Goal: Task Accomplishment & Management: Use online tool/utility

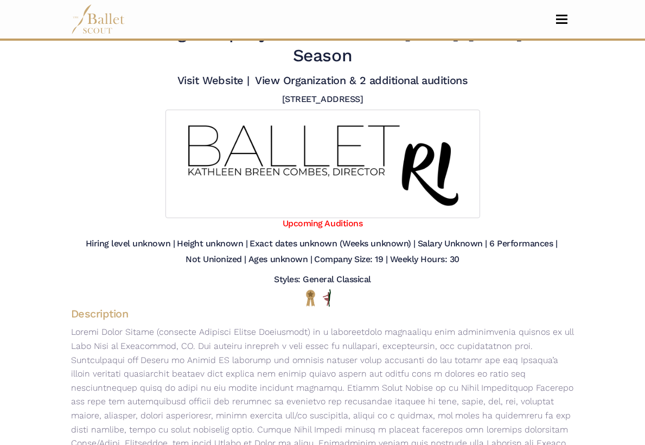
scroll to position [44, 0]
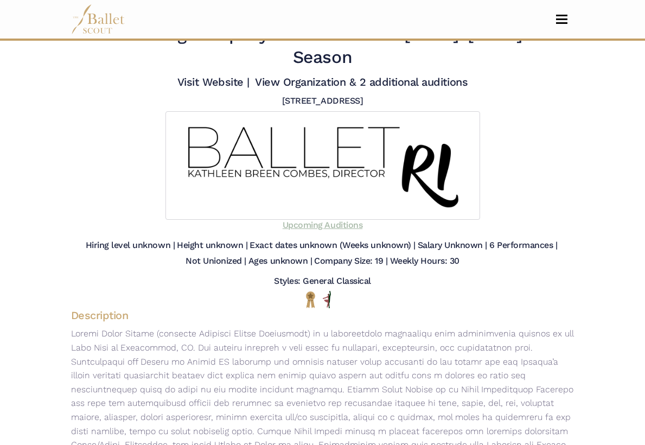
click at [332, 220] on link "Upcoming Auditions" at bounding box center [323, 225] width 80 height 10
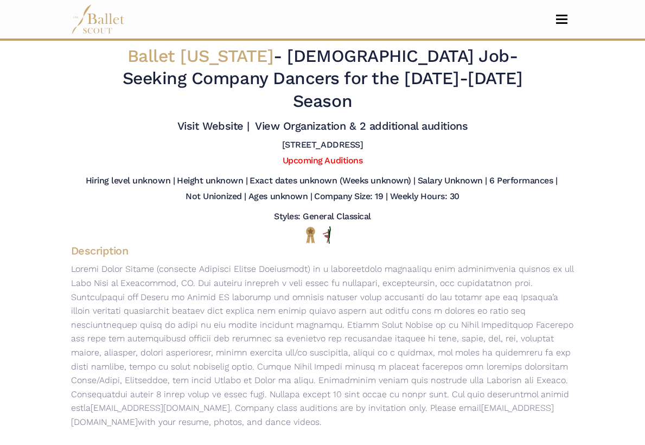
click at [558, 15] on span "Toggle navigation" at bounding box center [561, 16] width 11 height 2
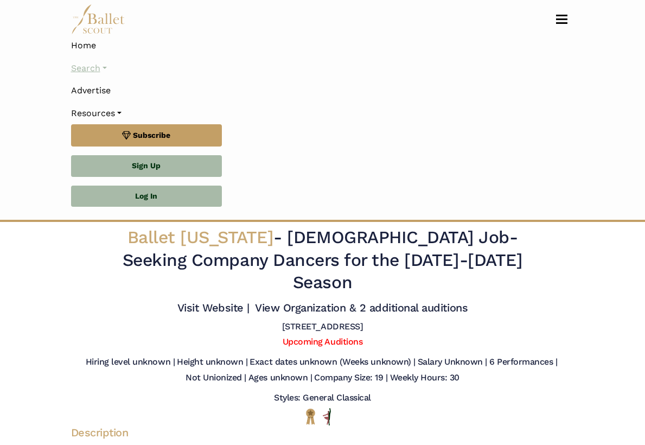
click at [85, 72] on link "Search" at bounding box center [322, 68] width 503 height 23
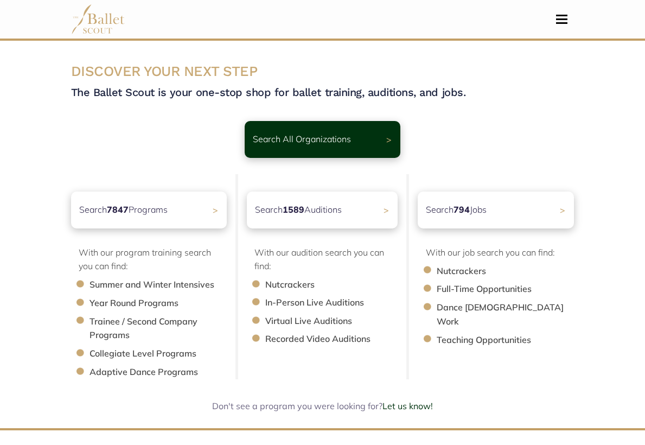
click at [48, 297] on body "Premium Feature Make this audition season count. Upgrade to premium for access …" at bounding box center [322, 300] width 645 height 601
click at [101, 324] on li "Trainee / Second Company Programs" at bounding box center [163, 329] width 149 height 28
click at [89, 321] on li "Trainee / Second Company Programs" at bounding box center [163, 329] width 149 height 28
click at [89, 350] on li "Collegiate Level Programs" at bounding box center [163, 354] width 149 height 14
click at [494, 206] on div "Search 794 Jobs >" at bounding box center [496, 209] width 164 height 39
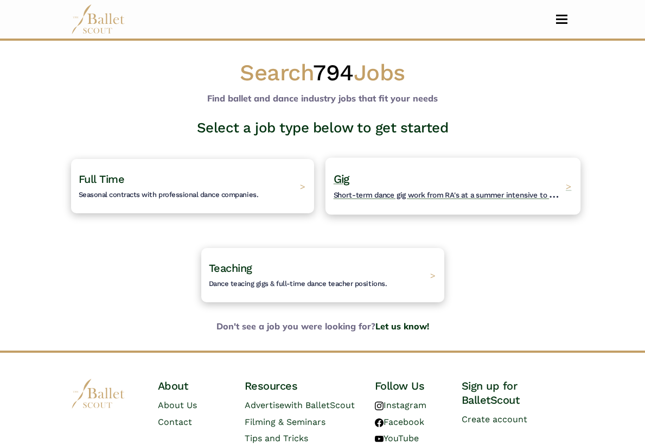
click at [400, 187] on h4 "Gig Short-term dance gig work from RA's at a summer intensive to Nutcracker gue…" at bounding box center [446, 186] width 227 height 30
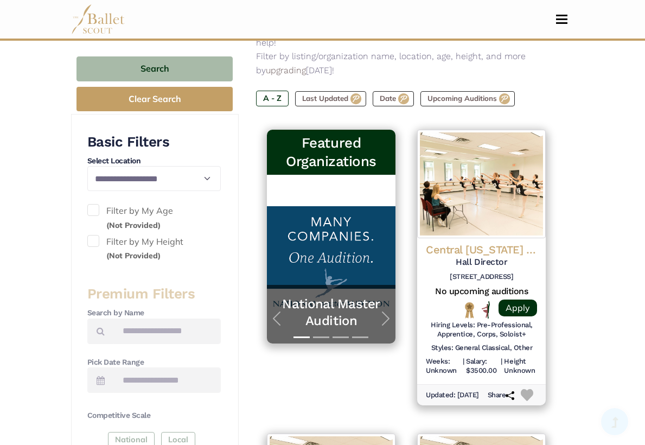
scroll to position [170, 0]
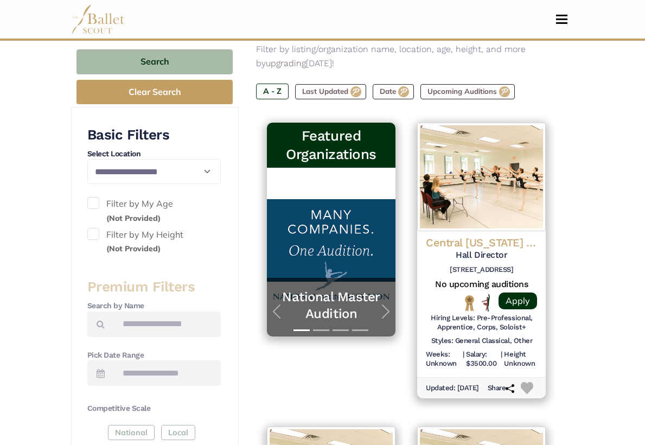
click at [93, 203] on span at bounding box center [93, 203] width 12 height 12
click at [93, 228] on span at bounding box center [93, 234] width 12 height 12
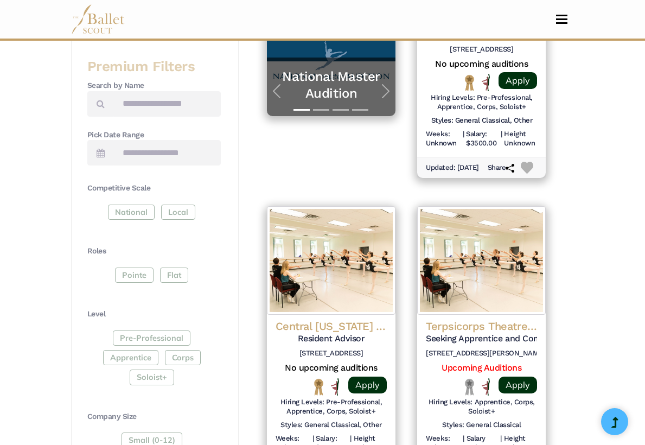
scroll to position [389, 0]
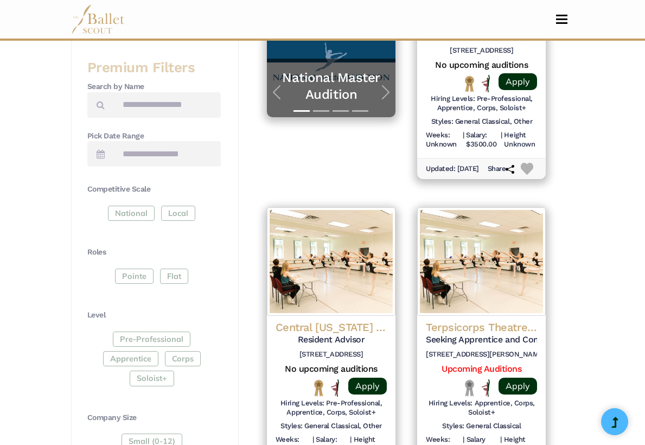
click at [132, 268] on div "Pointe Flat" at bounding box center [153, 278] width 133 height 20
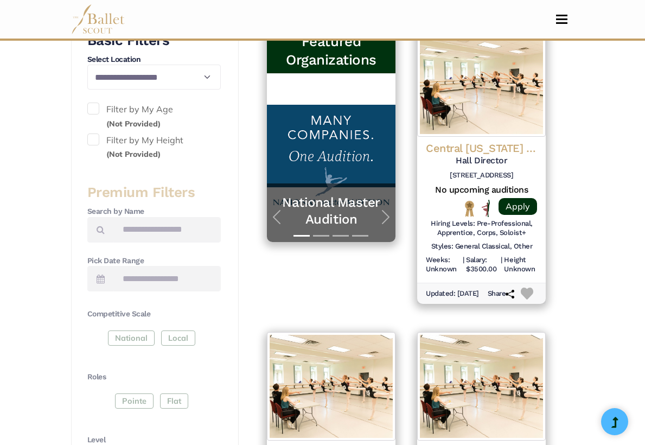
scroll to position [262, 0]
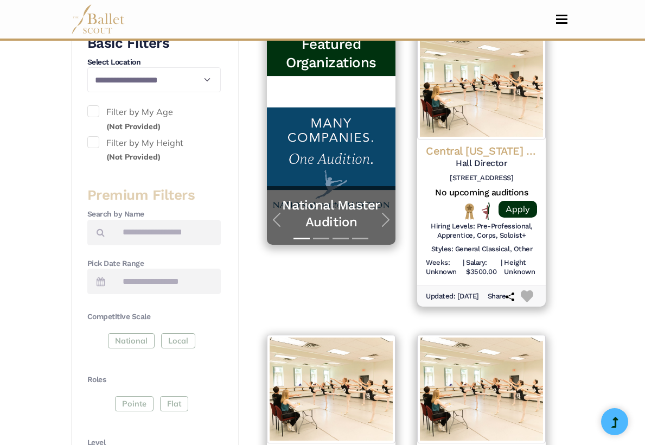
click at [95, 136] on span at bounding box center [93, 142] width 12 height 12
click at [96, 108] on span at bounding box center [93, 111] width 12 height 12
select select "**"
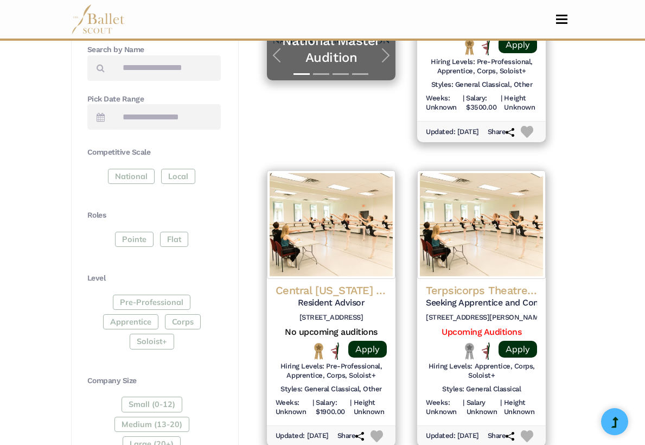
scroll to position [450, 0]
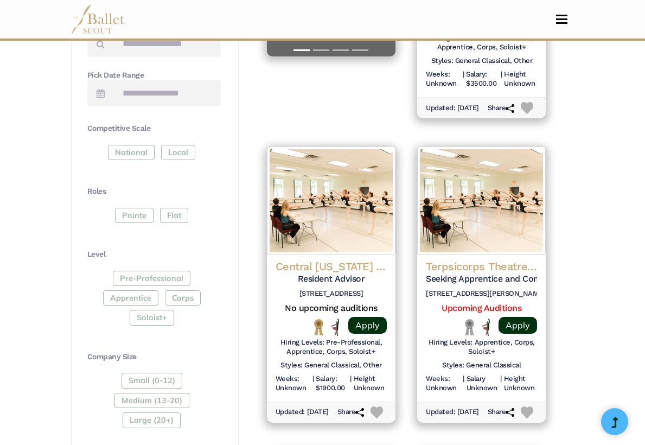
click at [143, 153] on div "National Local" at bounding box center [153, 155] width 133 height 20
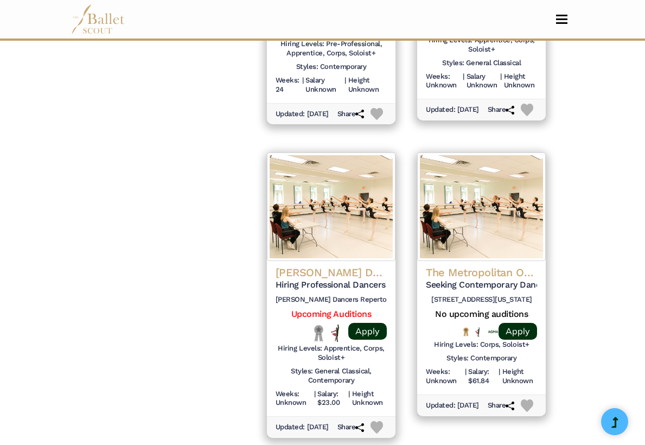
scroll to position [1349, 0]
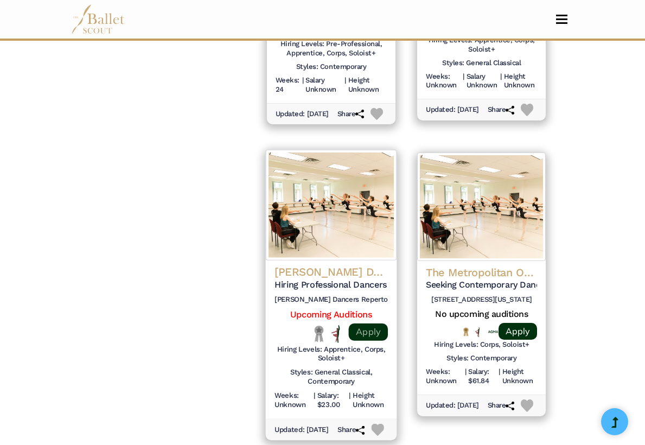
drag, startPoint x: 382, startPoint y: 312, endPoint x: 354, endPoint y: 320, distance: 28.8
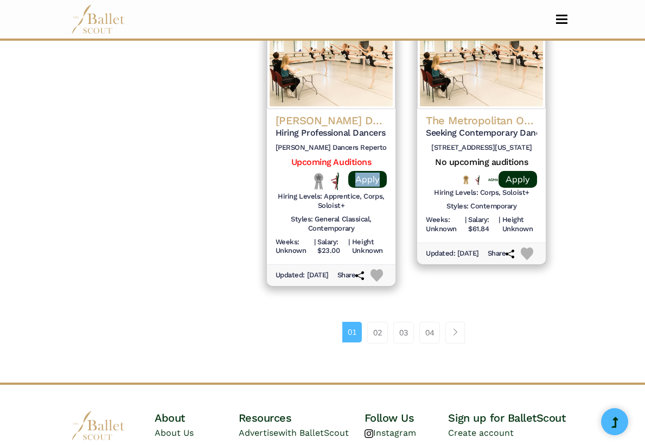
scroll to position [1501, 0]
click at [373, 328] on link "02" at bounding box center [377, 333] width 21 height 22
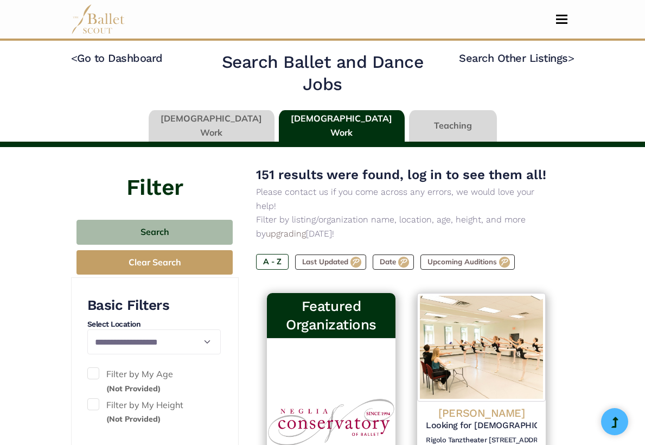
scroll to position [119, 0]
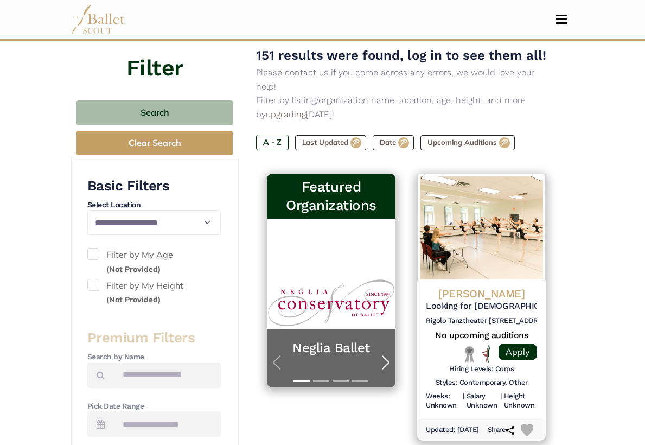
click at [389, 354] on span "button" at bounding box center [385, 362] width 17 height 17
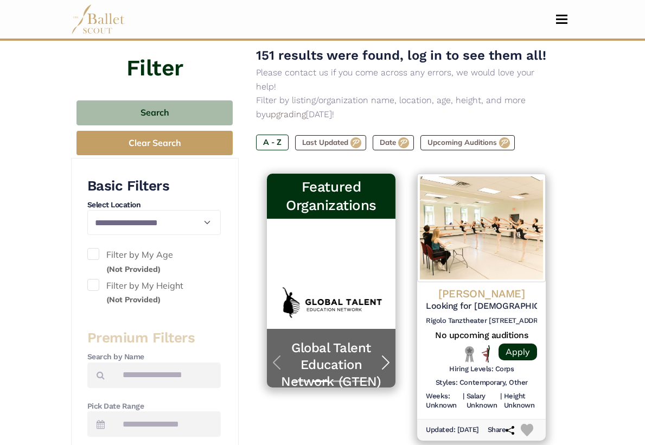
click at [389, 354] on span "button" at bounding box center [385, 362] width 17 height 17
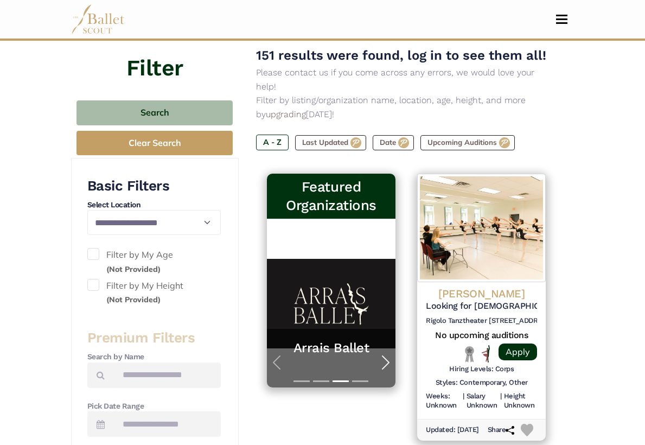
click at [390, 354] on span "button" at bounding box center [385, 362] width 17 height 17
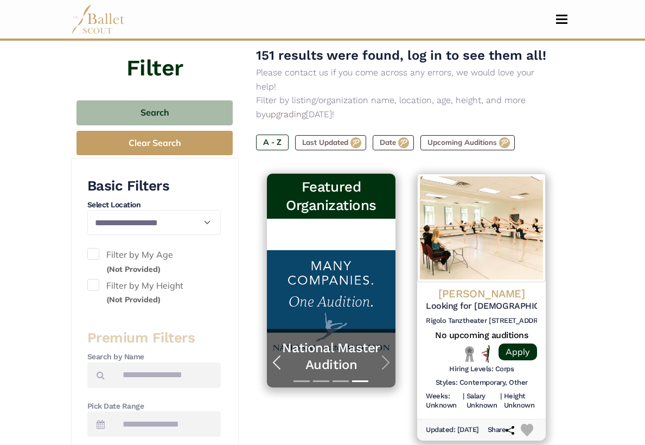
click at [278, 354] on span "button" at bounding box center [276, 362] width 17 height 17
